Goal: Task Accomplishment & Management: Use online tool/utility

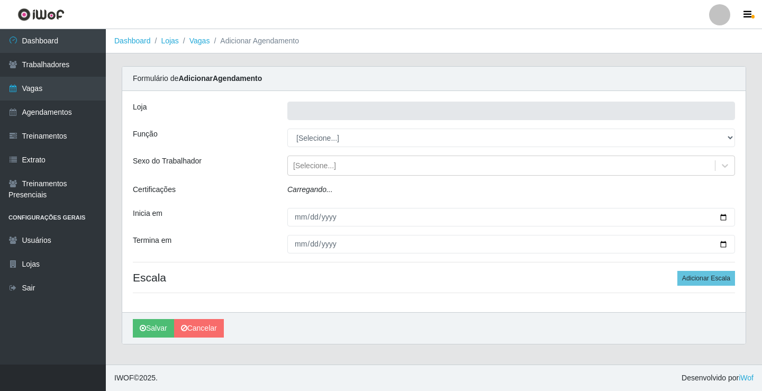
type input "Rede Econômico - Prata"
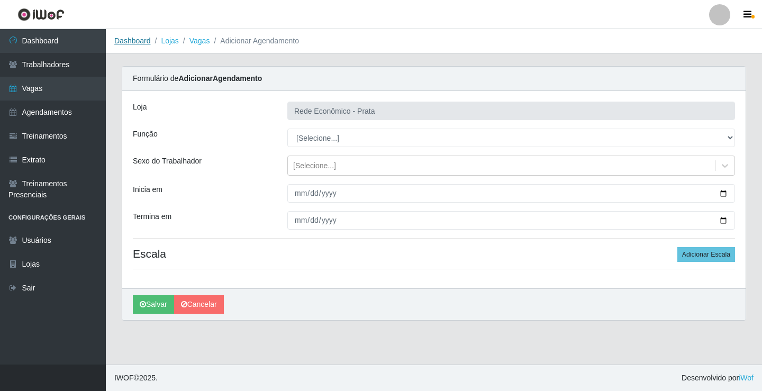
click at [123, 41] on link "Dashboard" at bounding box center [132, 41] width 37 height 8
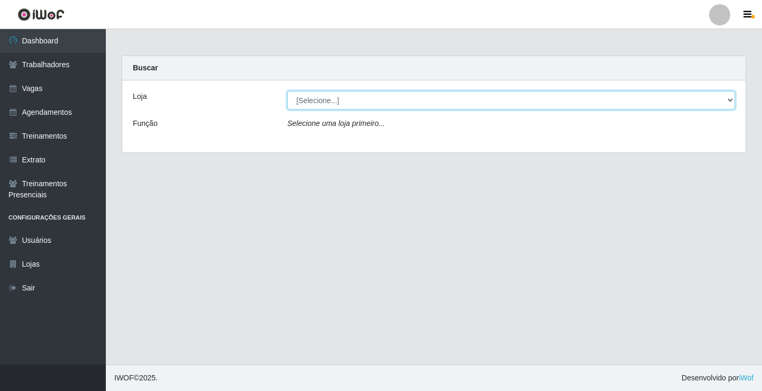
click at [316, 97] on select "[Selecione...] Rede Econômico - Prata" at bounding box center [511, 100] width 448 height 19
select select "192"
click at [287, 91] on select "[Selecione...] Rede Econômico - Prata" at bounding box center [511, 100] width 448 height 19
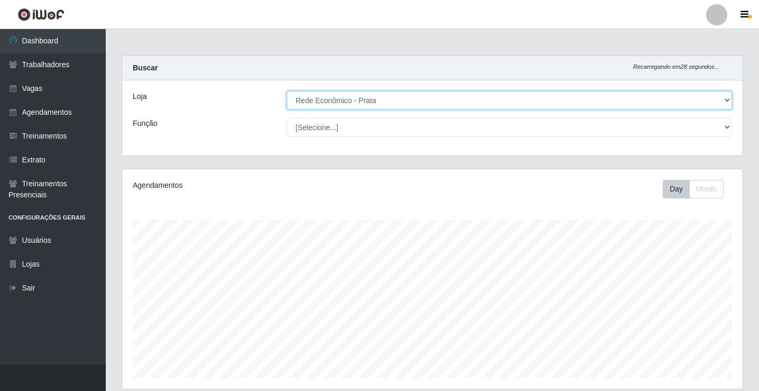
scroll to position [220, 621]
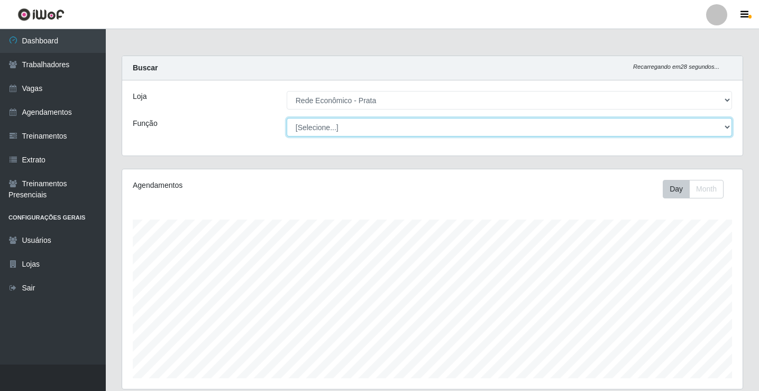
click at [327, 129] on select "[Selecione...] ASG ASG + ASG ++ Embalador Embalador + Embalador ++ Operador de …" at bounding box center [509, 127] width 445 height 19
select select "1"
click at [287, 118] on select "[Selecione...] ASG ASG + ASG ++ Embalador Embalador + Embalador ++ Operador de …" at bounding box center [509, 127] width 445 height 19
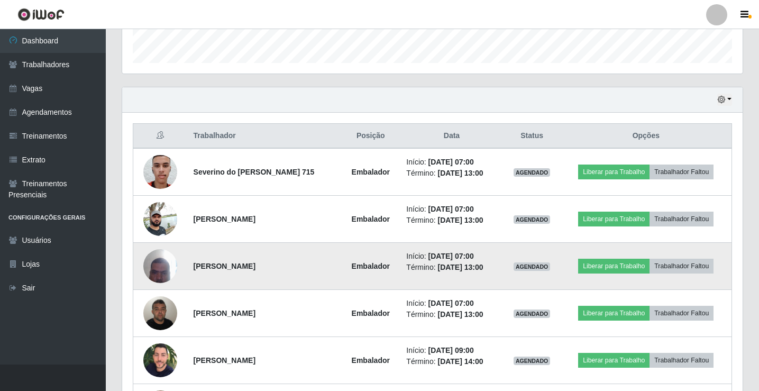
scroll to position [370, 0]
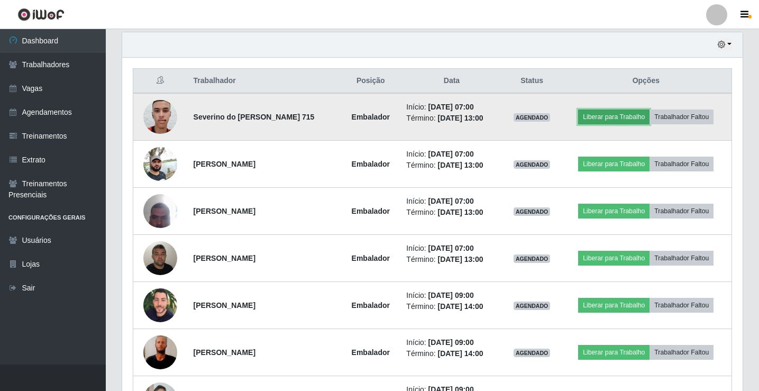
click at [616, 117] on button "Liberar para Trabalho" at bounding box center [613, 117] width 71 height 15
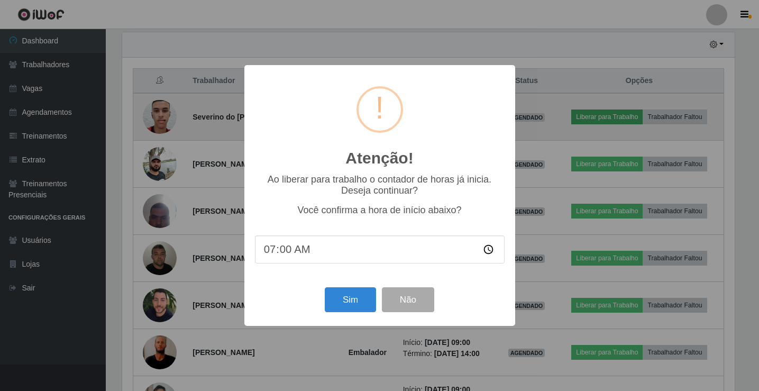
scroll to position [220, 615]
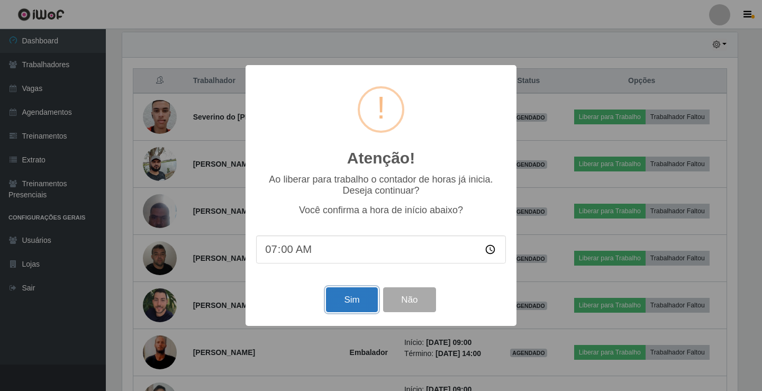
click at [356, 310] on button "Sim" at bounding box center [351, 299] width 51 height 25
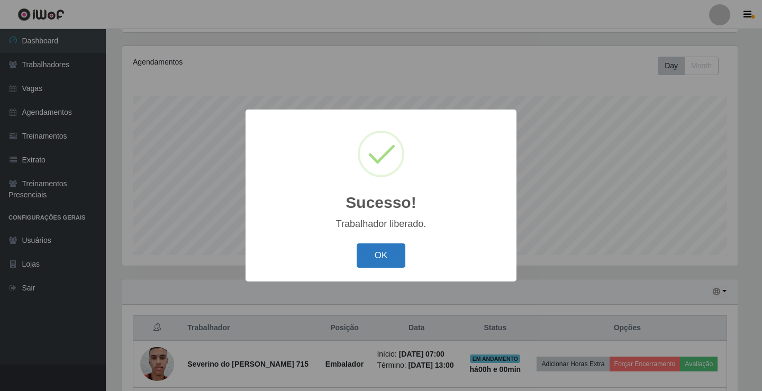
click at [380, 256] on button "OK" at bounding box center [381, 255] width 49 height 25
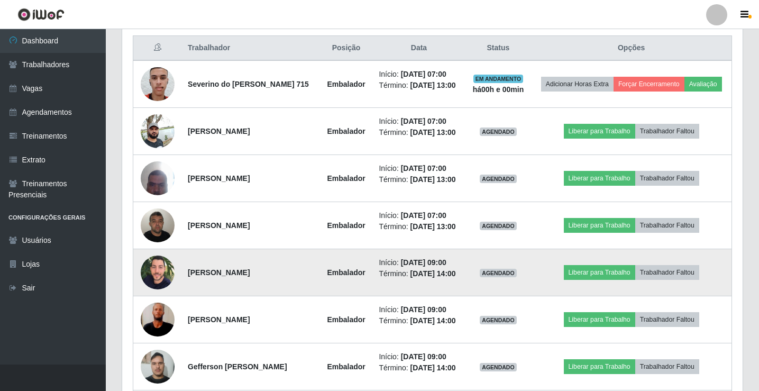
scroll to position [335, 0]
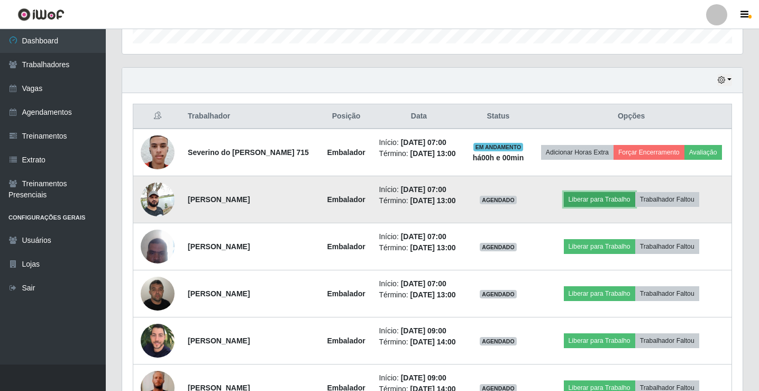
click at [596, 199] on button "Liberar para Trabalho" at bounding box center [599, 199] width 71 height 15
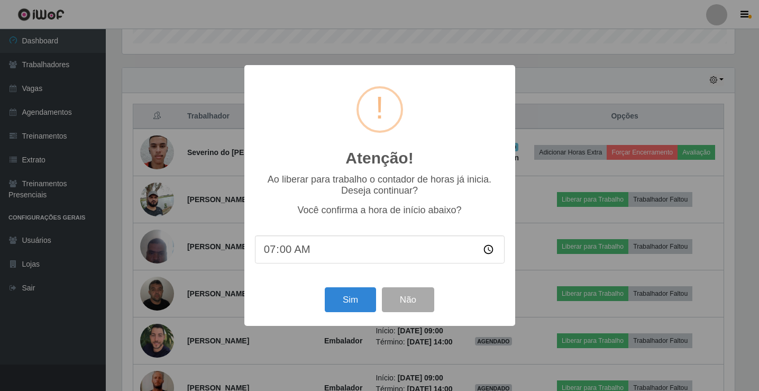
scroll to position [220, 615]
click at [352, 303] on button "Sim" at bounding box center [351, 299] width 51 height 25
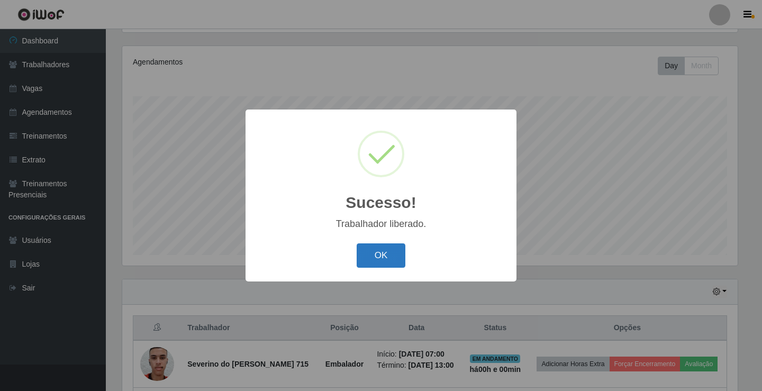
click at [380, 260] on button "OK" at bounding box center [381, 255] width 49 height 25
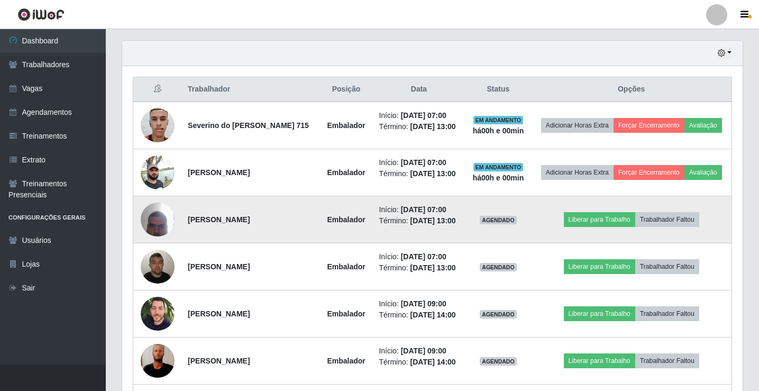
scroll to position [388, 0]
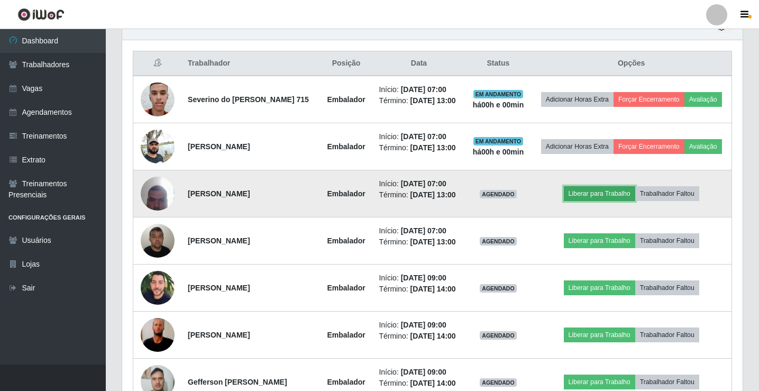
click at [598, 191] on button "Liberar para Trabalho" at bounding box center [599, 193] width 71 height 15
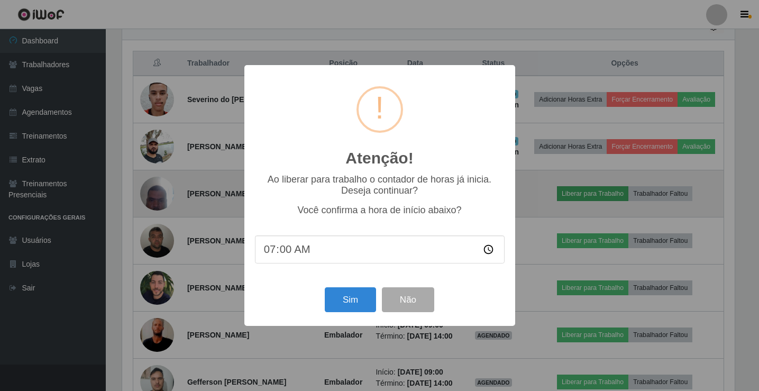
scroll to position [220, 615]
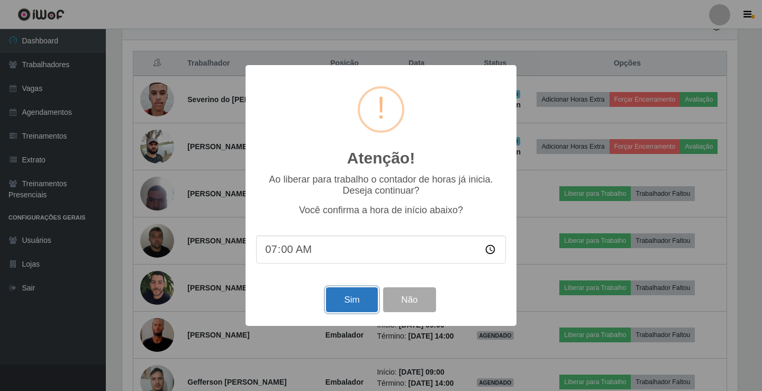
click at [341, 302] on button "Sim" at bounding box center [351, 299] width 51 height 25
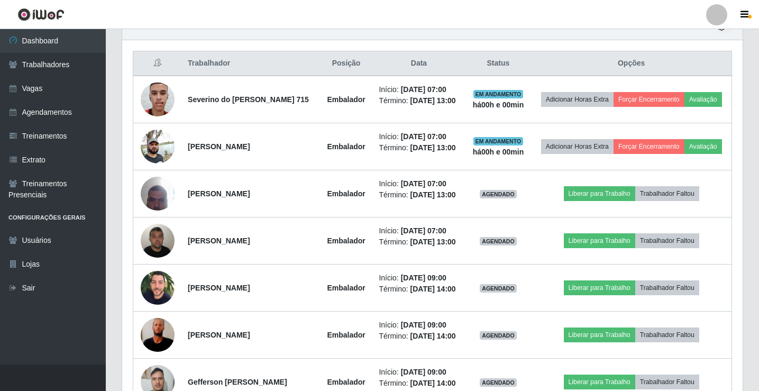
scroll to position [0, 0]
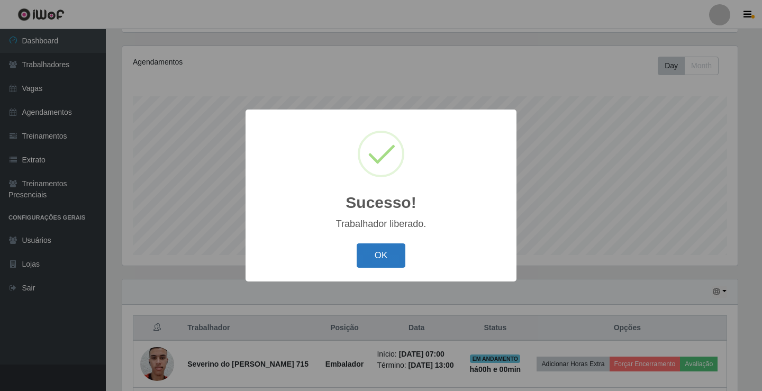
click at [377, 257] on button "OK" at bounding box center [381, 255] width 49 height 25
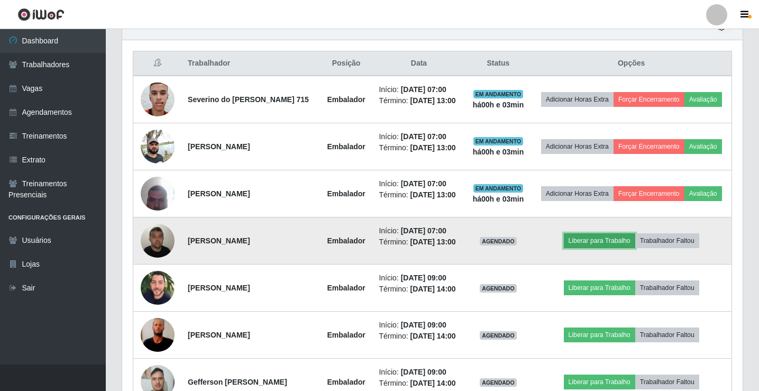
click at [596, 239] on button "Liberar para Trabalho" at bounding box center [599, 240] width 71 height 15
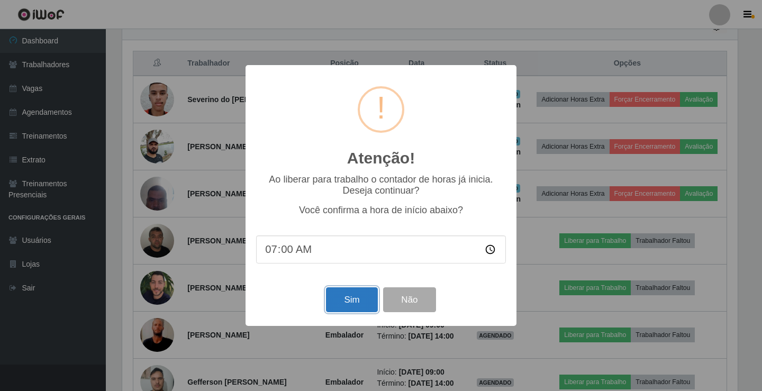
click at [348, 307] on button "Sim" at bounding box center [351, 299] width 51 height 25
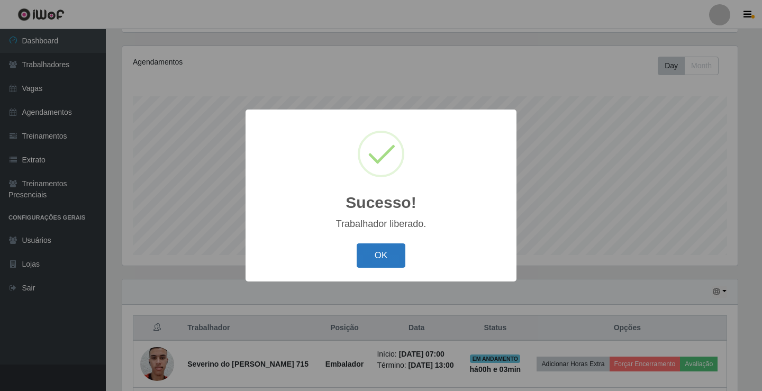
click at [374, 262] on button "OK" at bounding box center [381, 255] width 49 height 25
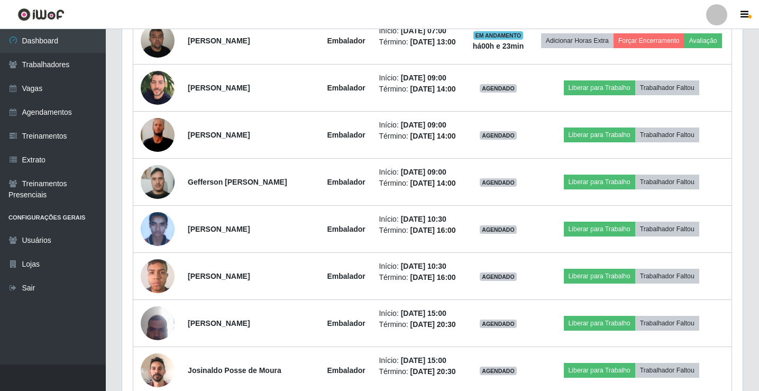
scroll to position [599, 0]
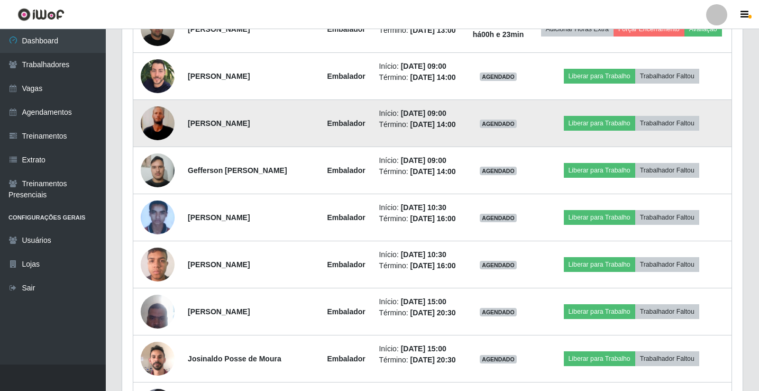
click at [156, 123] on img at bounding box center [158, 123] width 34 height 75
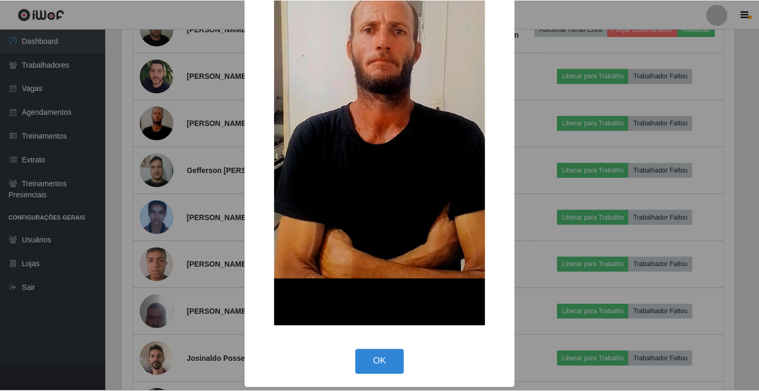
scroll to position [172, 0]
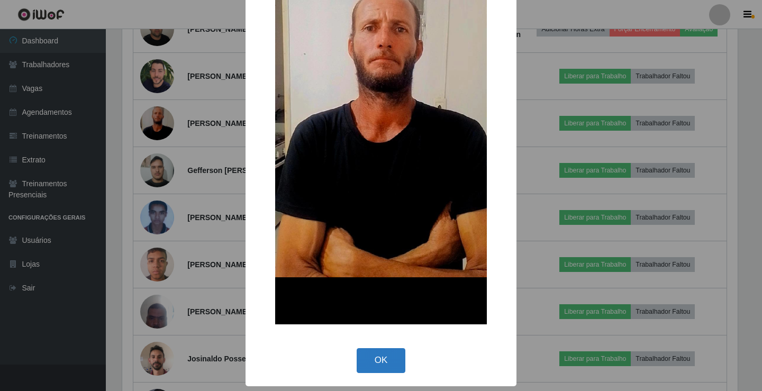
click at [371, 361] on button "OK" at bounding box center [381, 360] width 49 height 25
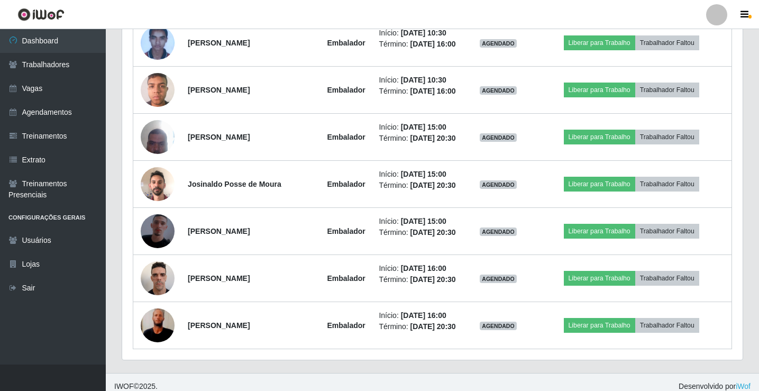
scroll to position [783, 0]
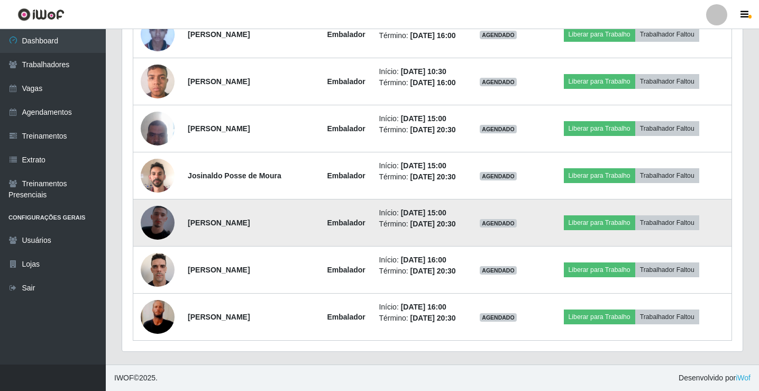
click at [155, 217] on img at bounding box center [158, 223] width 34 height 60
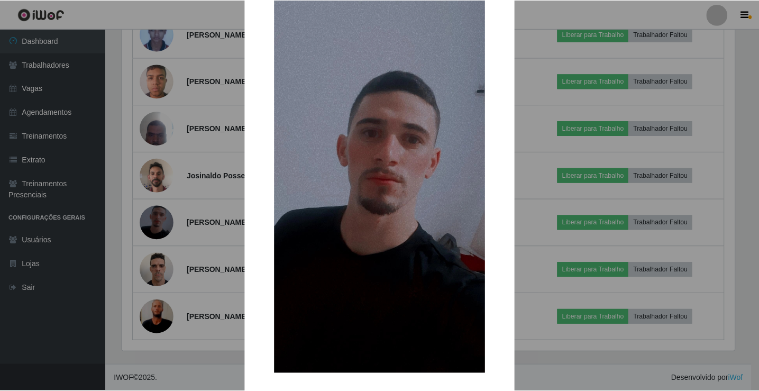
scroll to position [78, 0]
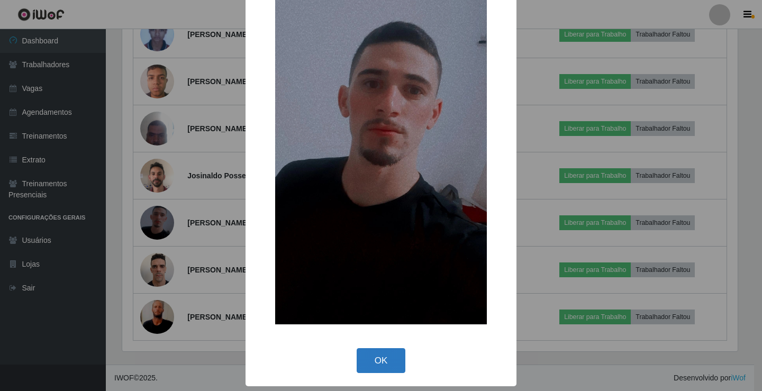
click at [386, 358] on button "OK" at bounding box center [381, 360] width 49 height 25
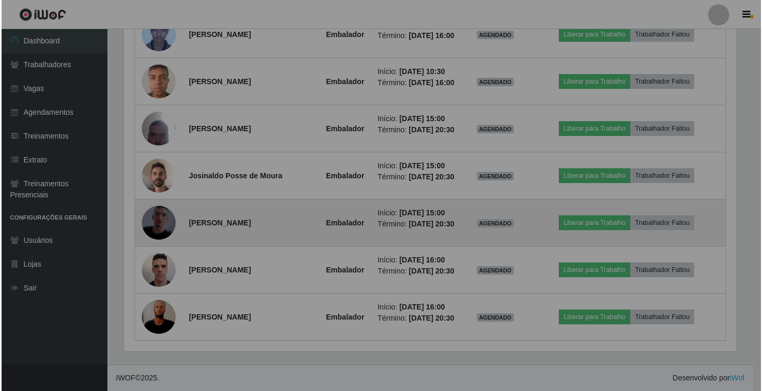
scroll to position [220, 621]
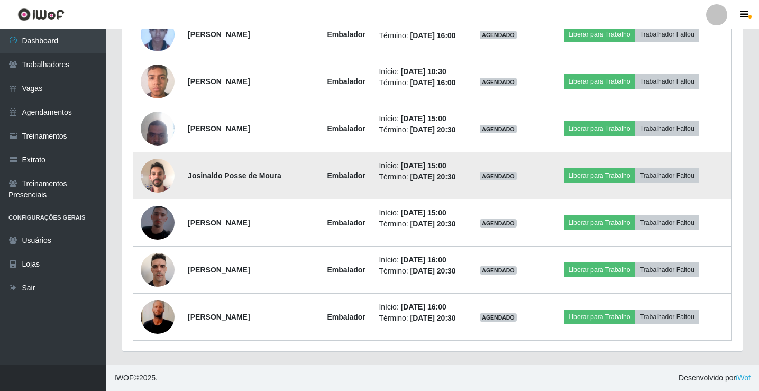
click at [157, 179] on img at bounding box center [158, 175] width 34 height 45
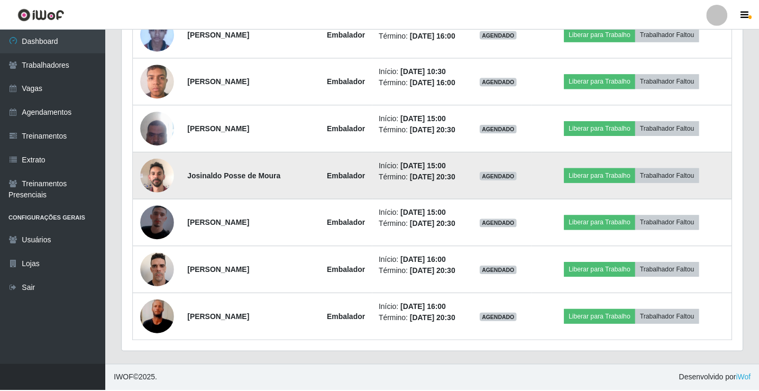
scroll to position [220, 615]
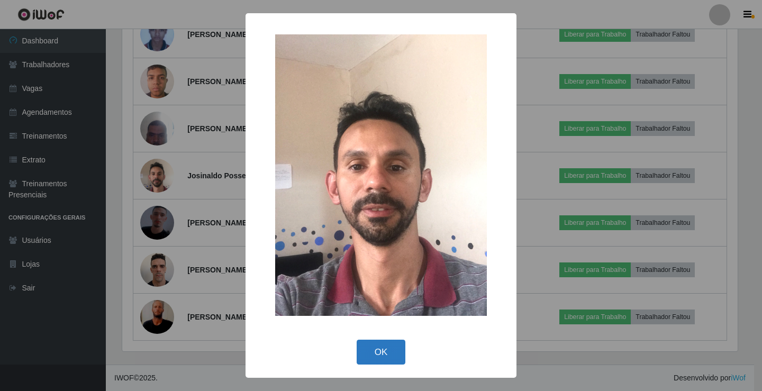
click at [377, 358] on button "OK" at bounding box center [381, 352] width 49 height 25
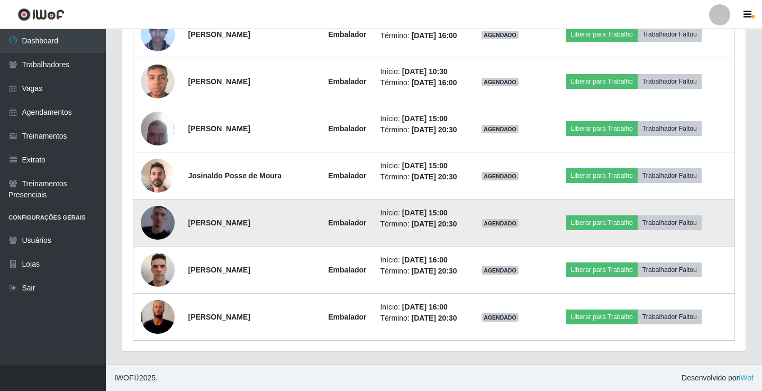
scroll to position [220, 621]
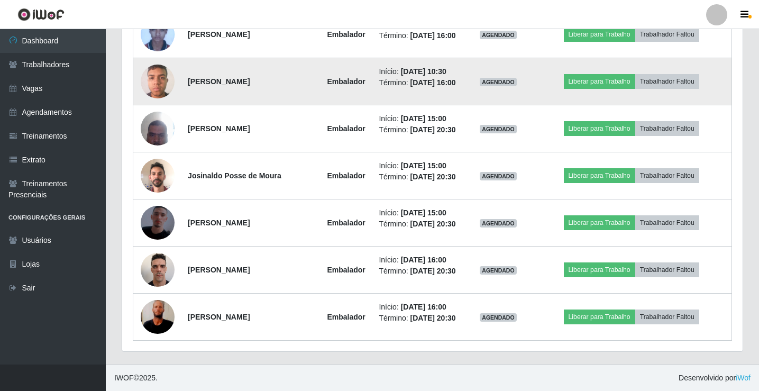
click at [153, 85] on img at bounding box center [158, 81] width 34 height 45
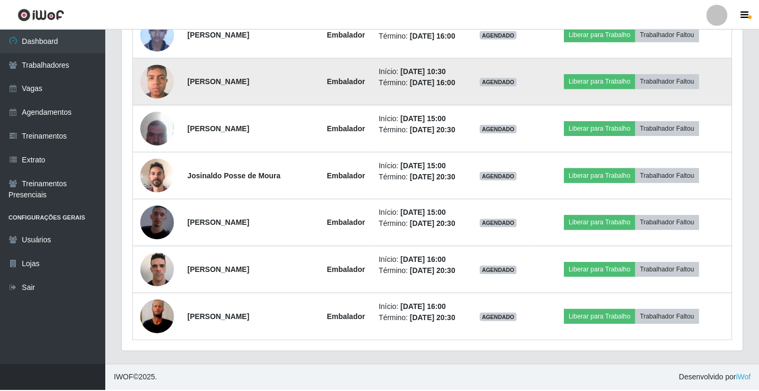
scroll to position [220, 615]
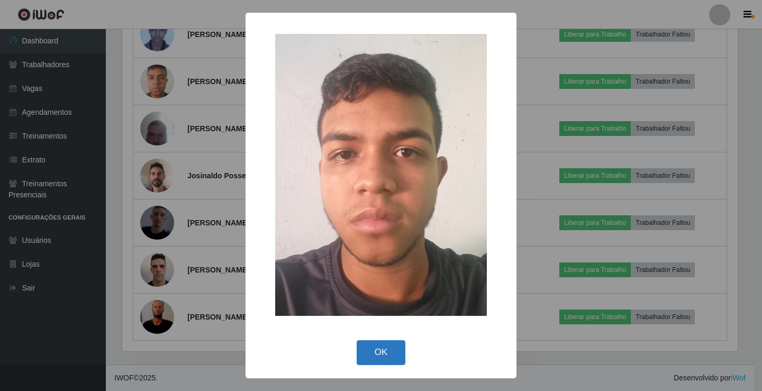
click at [366, 351] on button "OK" at bounding box center [381, 352] width 49 height 25
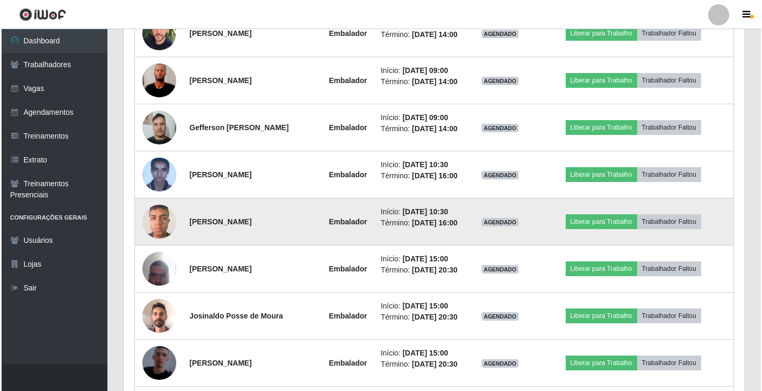
scroll to position [624, 0]
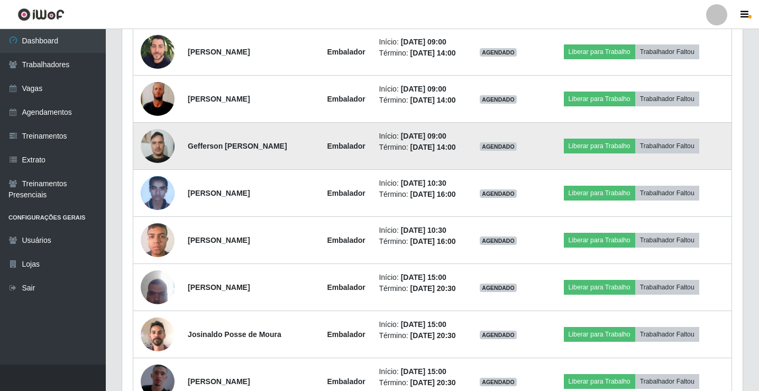
click at [154, 149] on img at bounding box center [158, 145] width 34 height 45
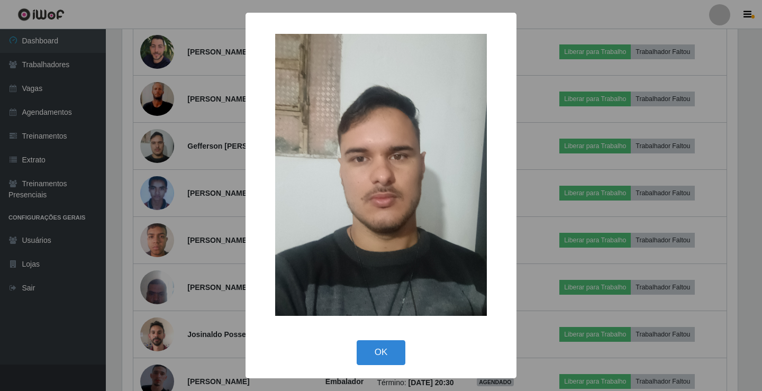
drag, startPoint x: 388, startPoint y: 361, endPoint x: 388, endPoint y: 355, distance: 6.3
click at [388, 361] on button "OK" at bounding box center [381, 352] width 49 height 25
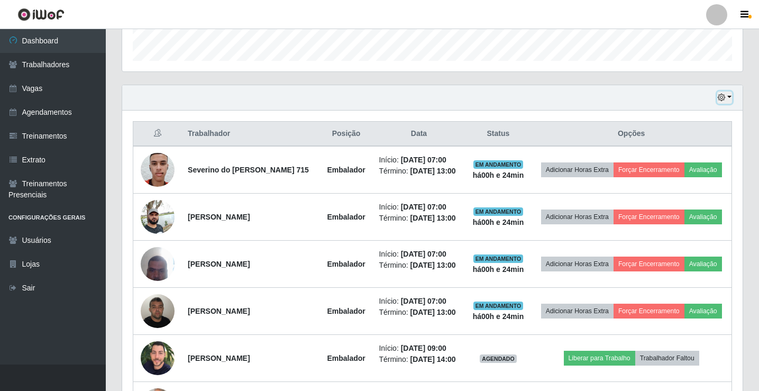
click at [729, 96] on button "button" at bounding box center [724, 98] width 15 height 12
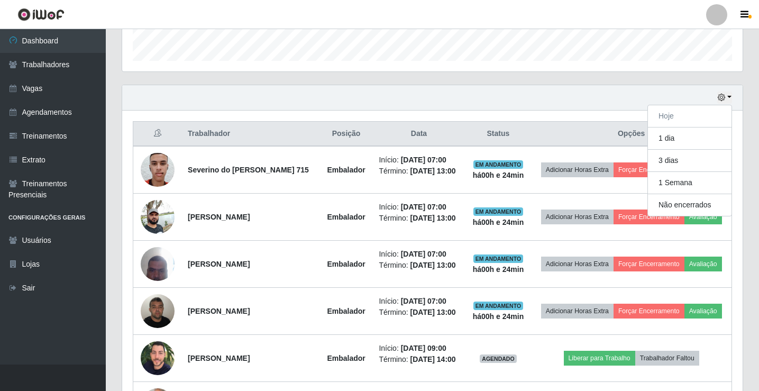
click at [602, 106] on div "Hoje 1 dia 3 dias 1 Semana Não encerrados" at bounding box center [432, 97] width 621 height 25
